Goal: Information Seeking & Learning: Find specific fact

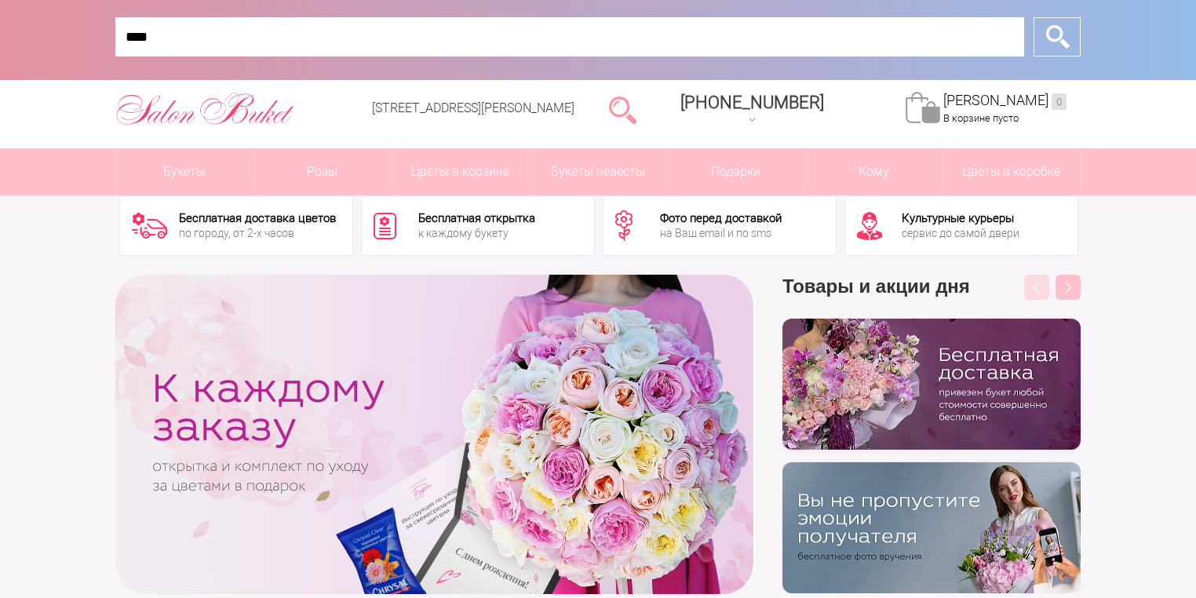
type input "****"
click at [1033, 17] on input "*" at bounding box center [1056, 36] width 47 height 39
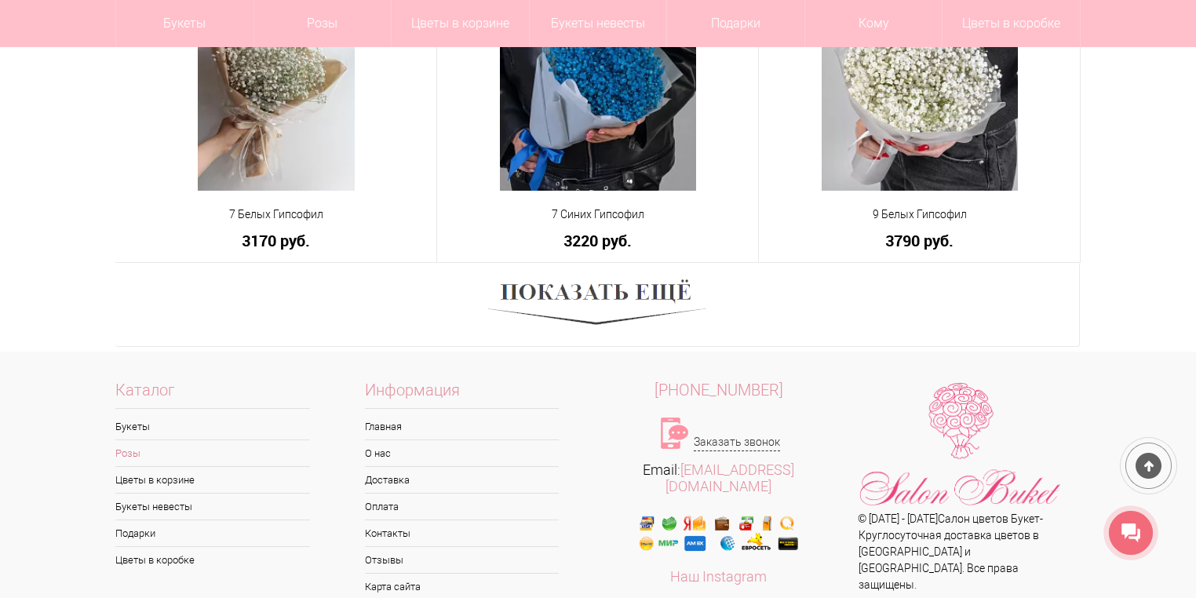
scroll to position [1130, 0]
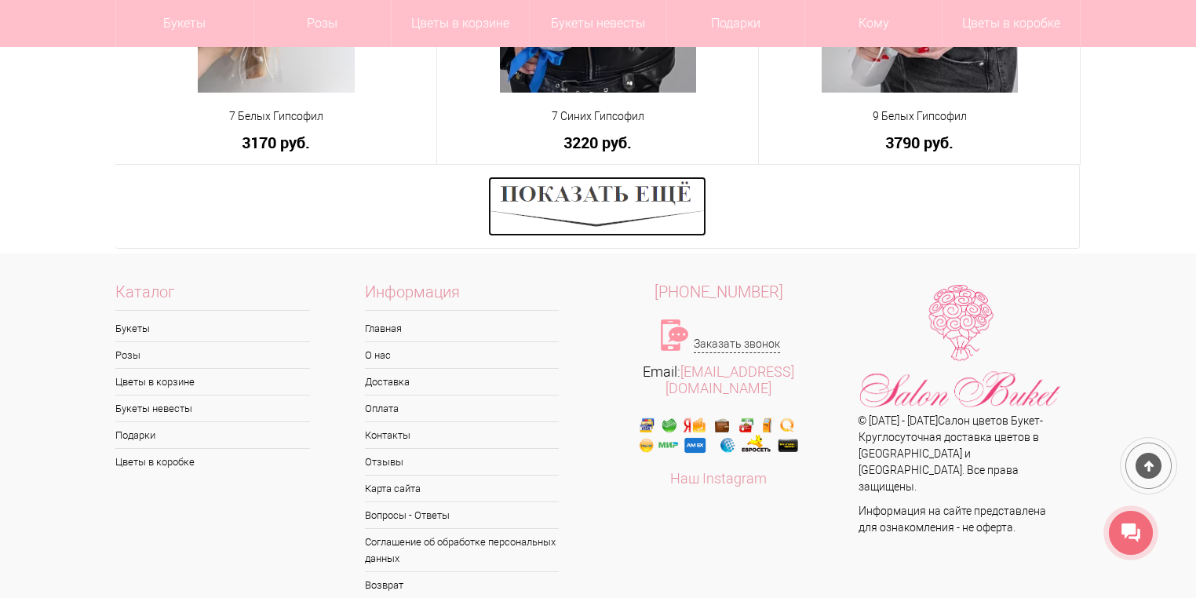
click at [554, 193] on img at bounding box center [597, 207] width 218 height 60
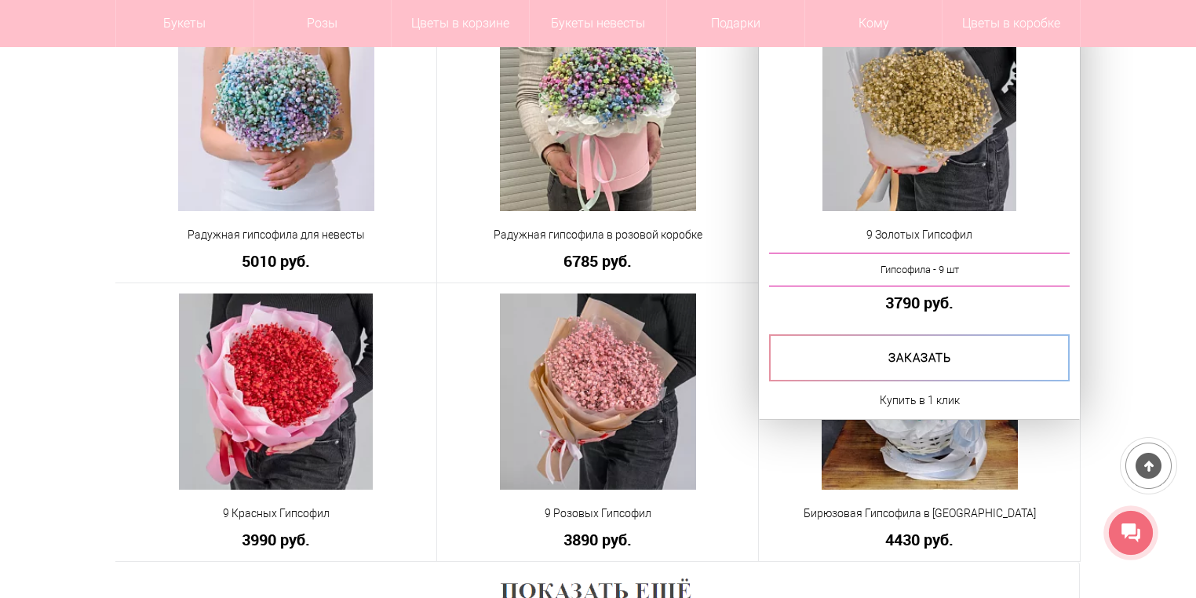
scroll to position [1855, 0]
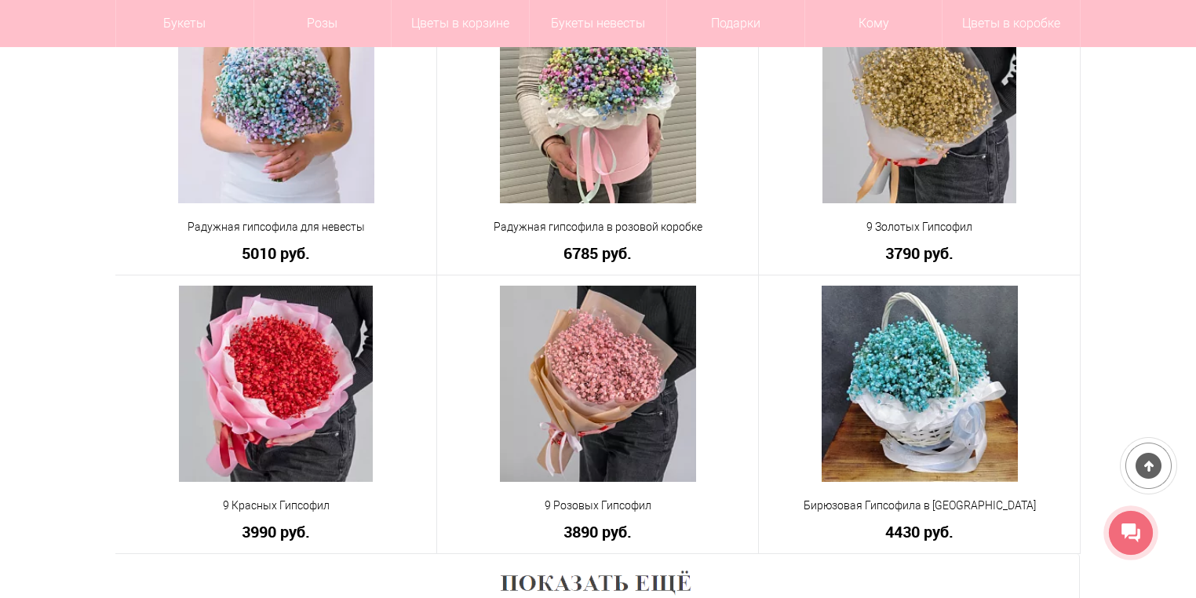
click at [1129, 530] on icon at bounding box center [1130, 532] width 19 height 19
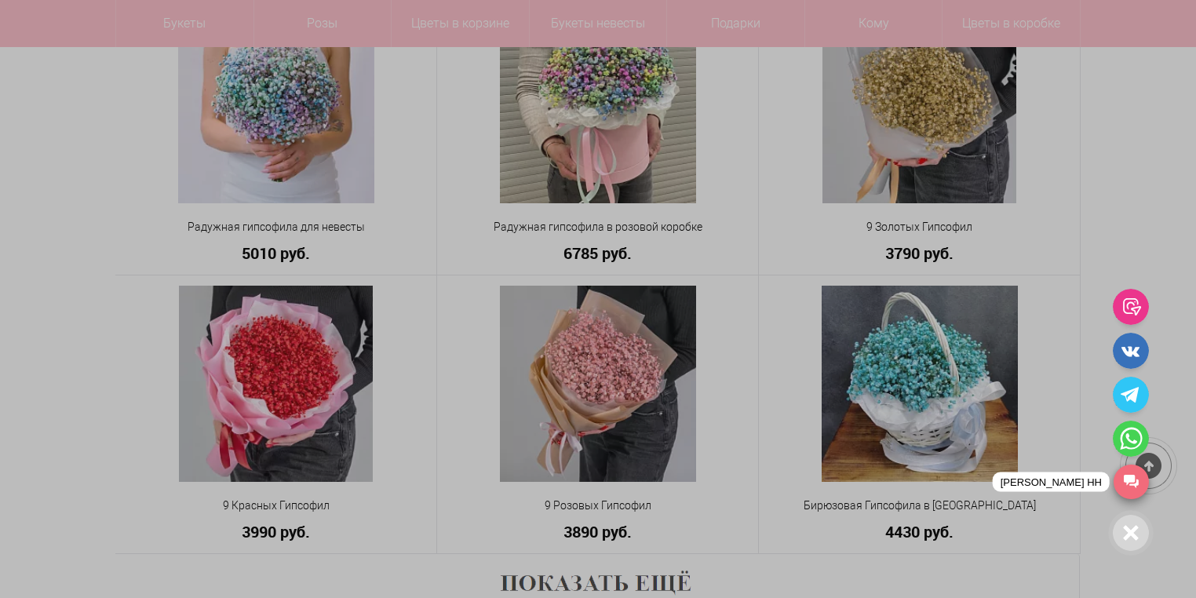
click at [1132, 480] on link "[PERSON_NAME] НН" at bounding box center [1130, 481] width 35 height 35
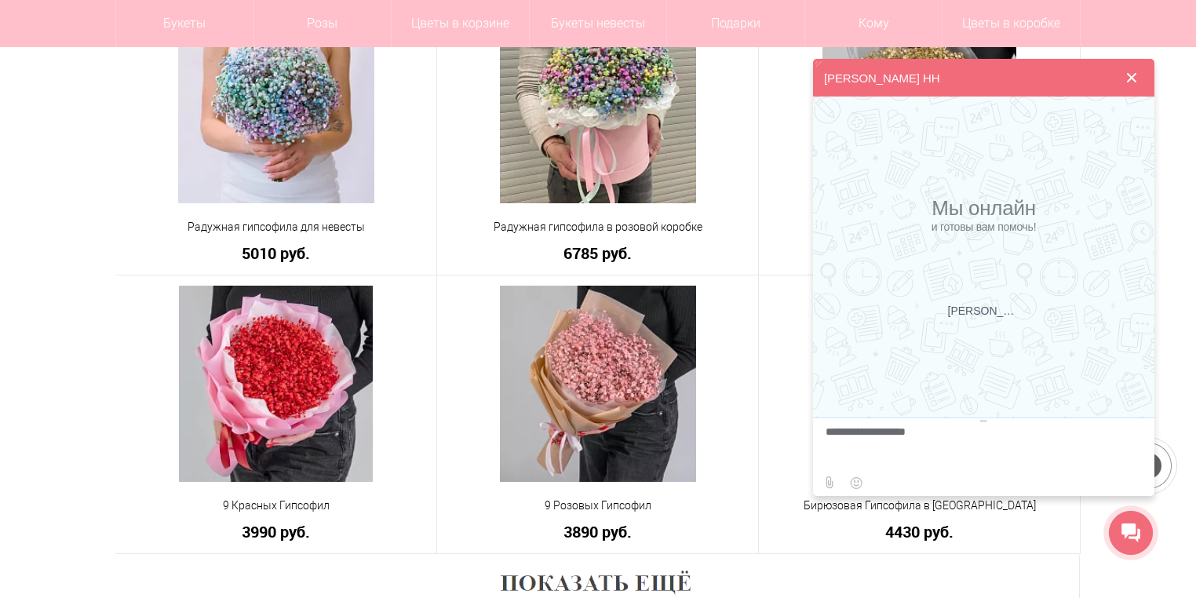
click at [1133, 76] on button at bounding box center [1131, 78] width 38 height 38
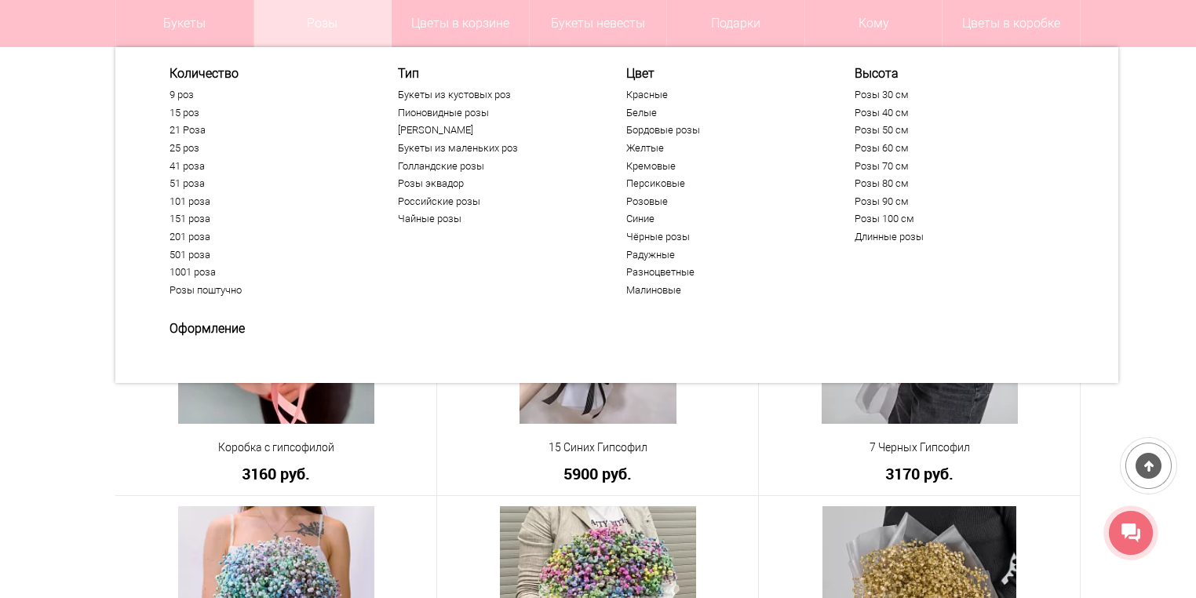
scroll to position [1164, 0]
